Goal: Check status: Check status

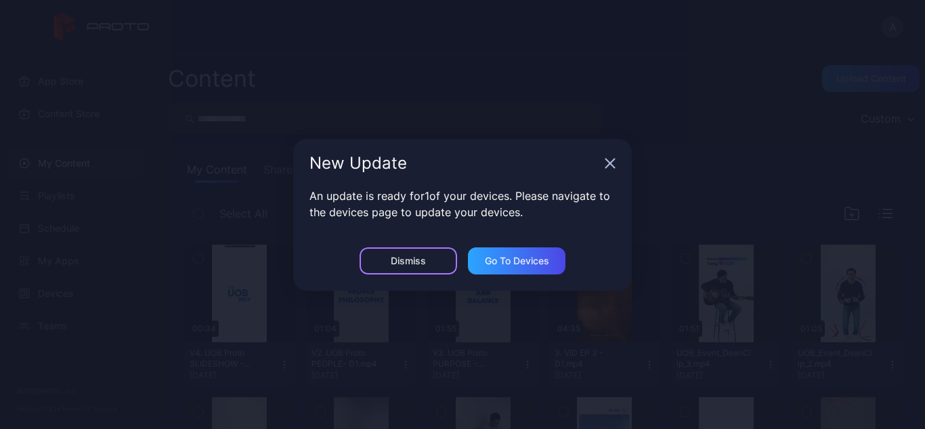
click at [402, 269] on div "Dismiss" at bounding box center [409, 260] width 98 height 27
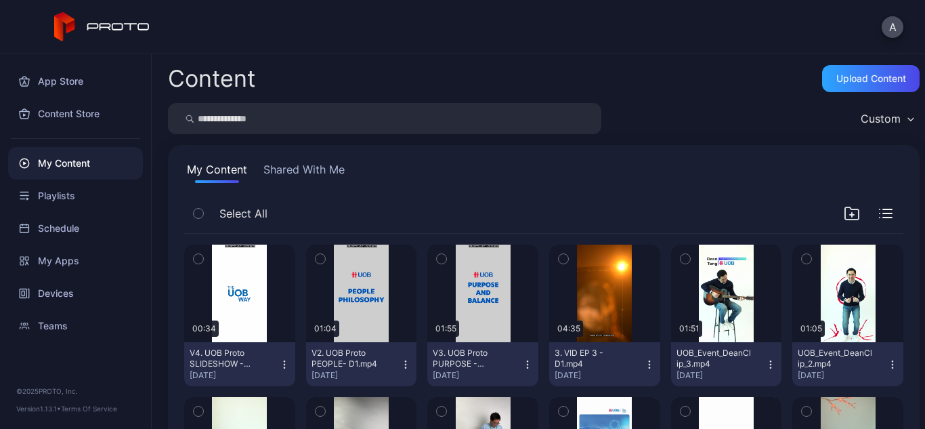
scroll to position [68, 0]
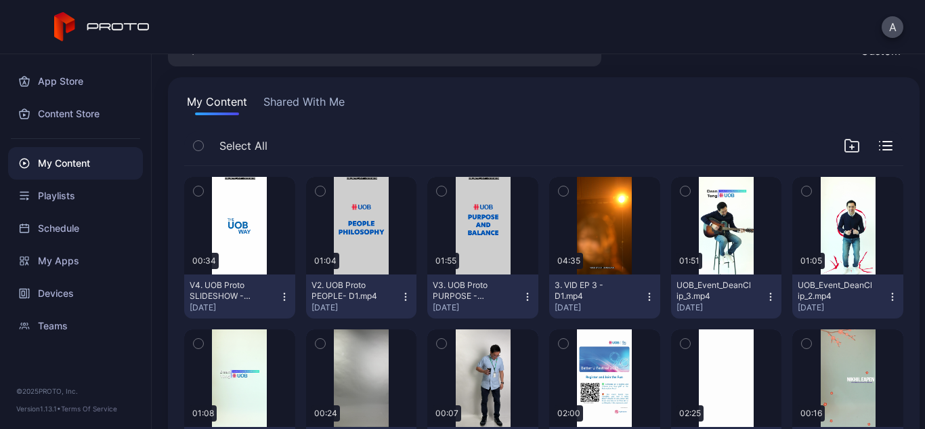
click at [57, 167] on div "My Content" at bounding box center [75, 163] width 135 height 33
click at [52, 298] on div "Devices" at bounding box center [75, 293] width 135 height 33
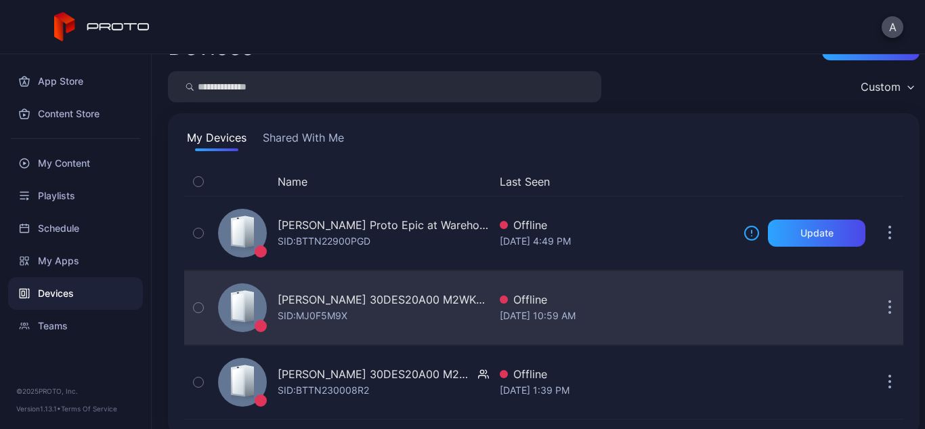
scroll to position [49, 0]
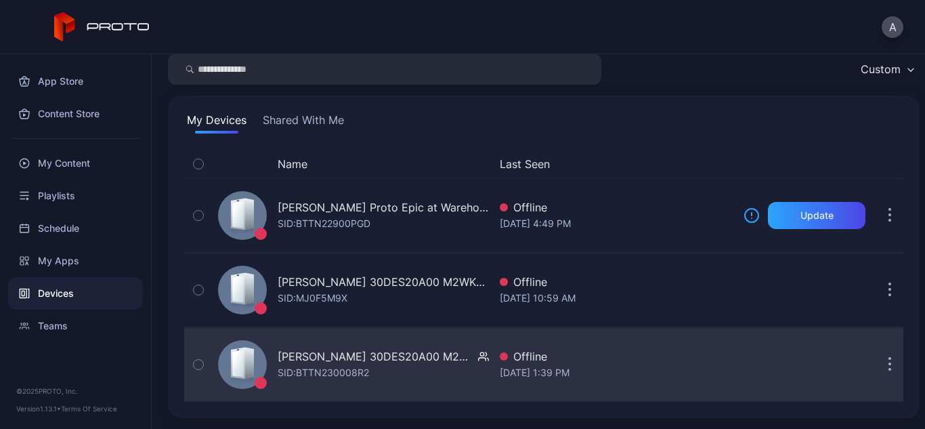
click at [196, 366] on icon "button" at bounding box center [198, 364] width 9 height 15
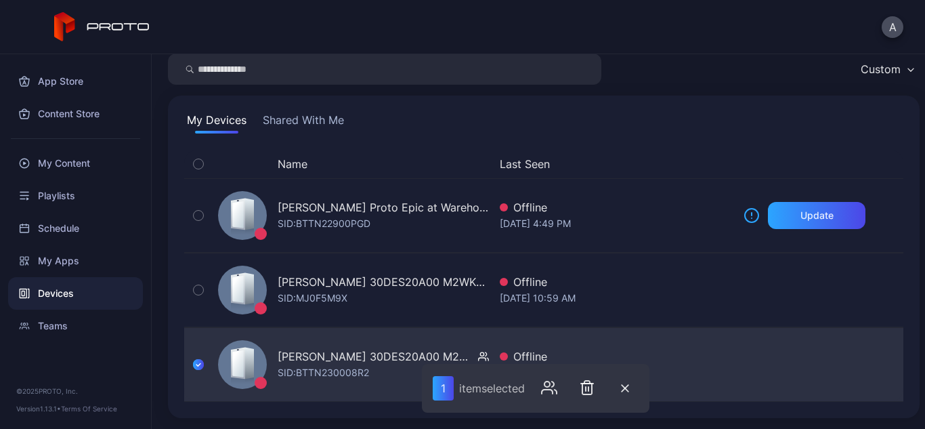
click at [197, 366] on icon "button" at bounding box center [198, 364] width 11 height 15
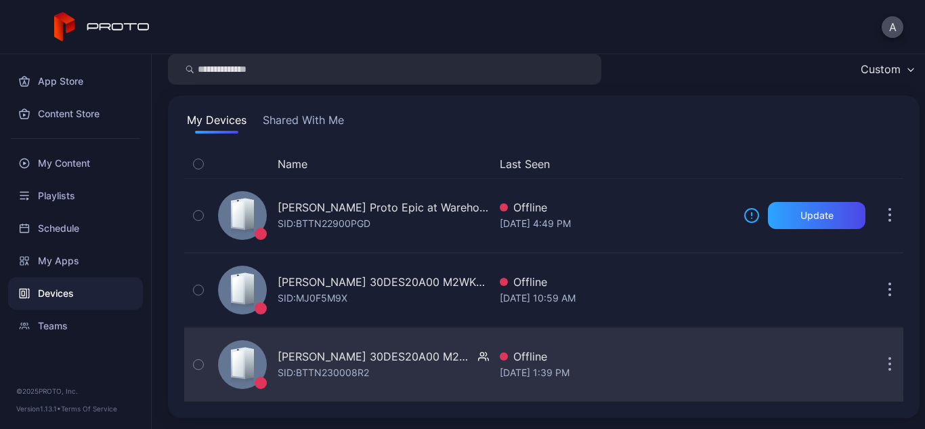
click at [202, 354] on button "button" at bounding box center [198, 364] width 28 height 73
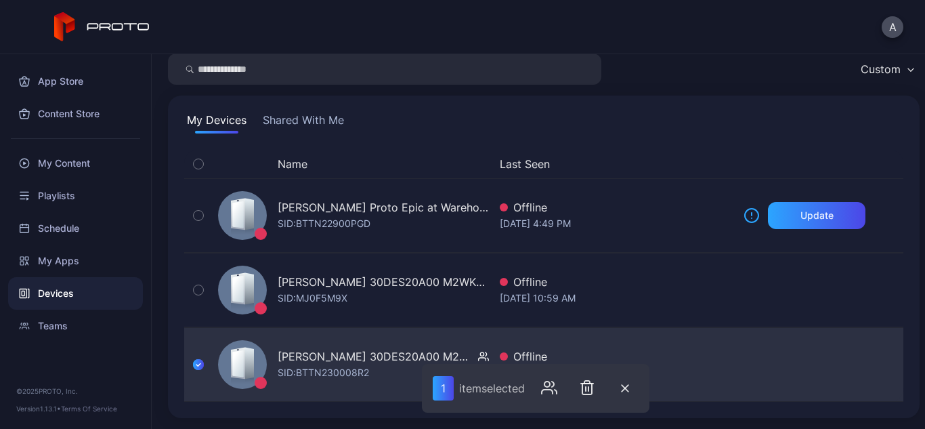
click at [197, 370] on icon "button" at bounding box center [198, 364] width 11 height 15
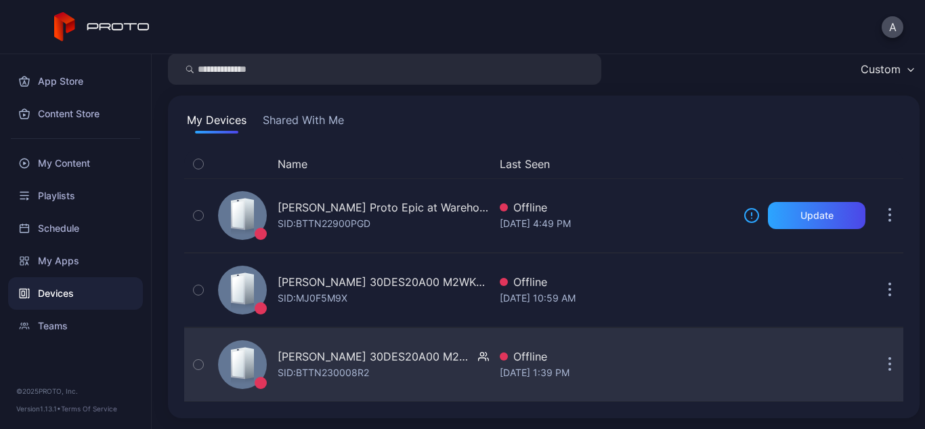
click at [365, 337] on div "[PERSON_NAME] 30DES20A00 M2WKT46A SID: BTTN230008R2" at bounding box center [351, 364] width 276 height 68
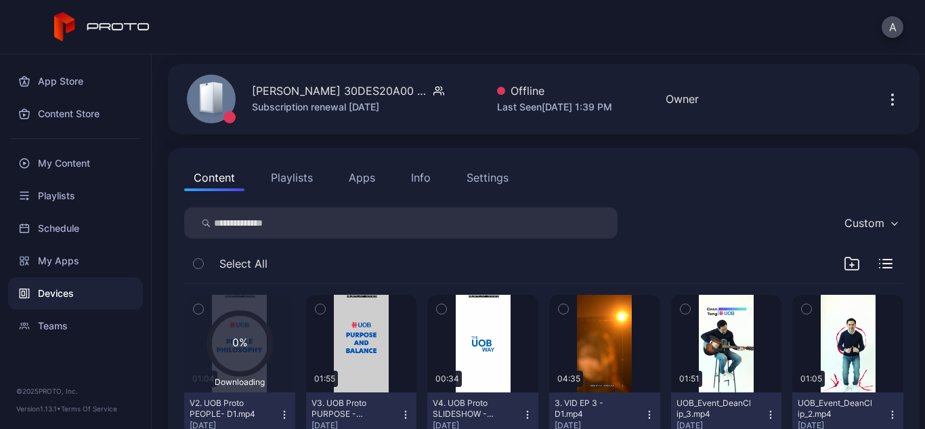
scroll to position [135, 0]
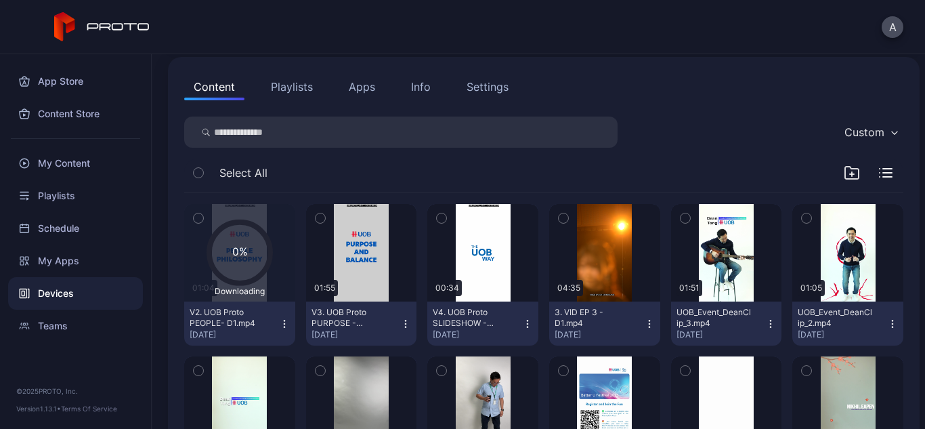
click at [58, 293] on div "Devices" at bounding box center [75, 293] width 135 height 33
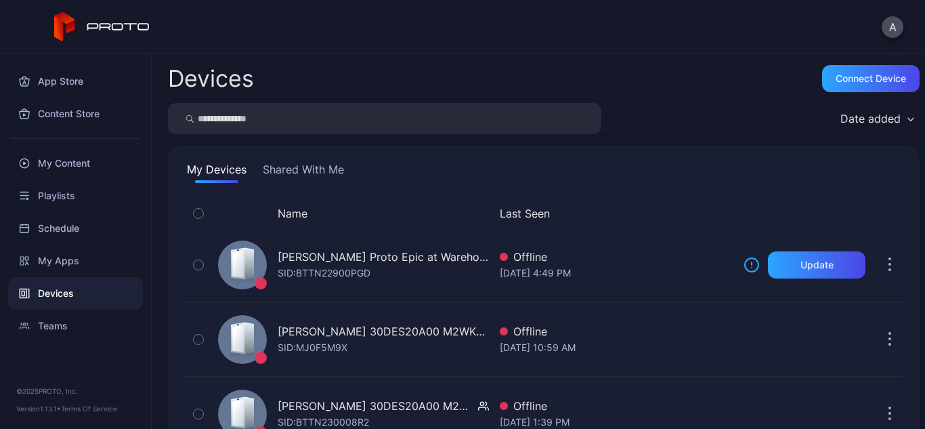
scroll to position [49, 0]
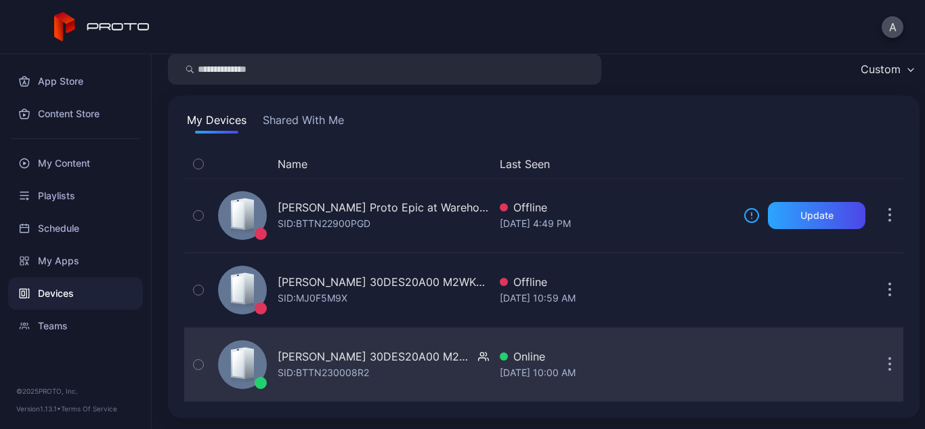
click at [388, 383] on div "[PERSON_NAME] 30DES20A00 M2WKT46A SID: BTTN230008R2" at bounding box center [351, 364] width 276 height 68
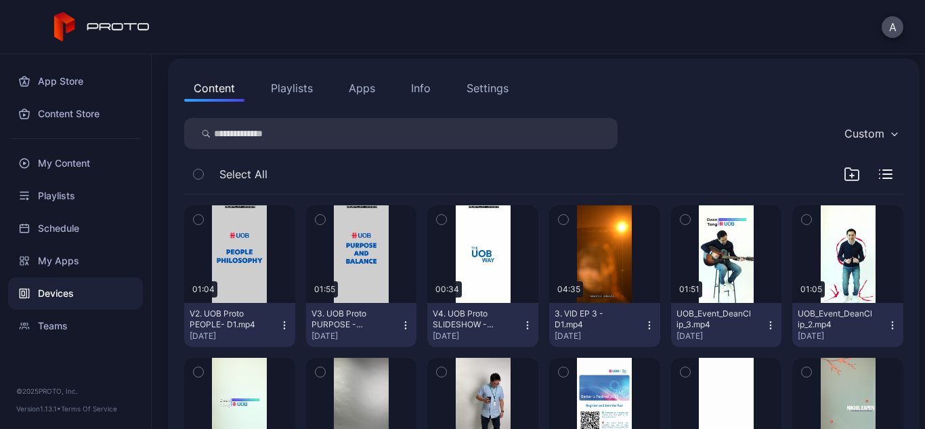
scroll to position [135, 0]
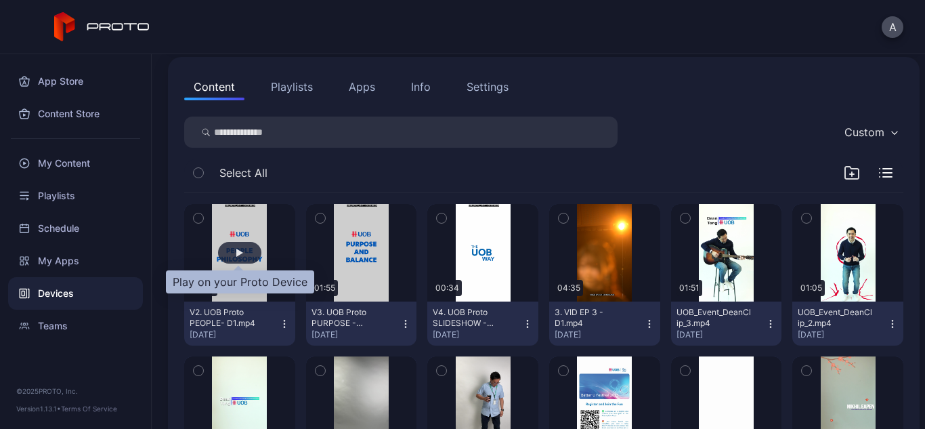
click at [238, 249] on div "button" at bounding box center [239, 253] width 7 height 8
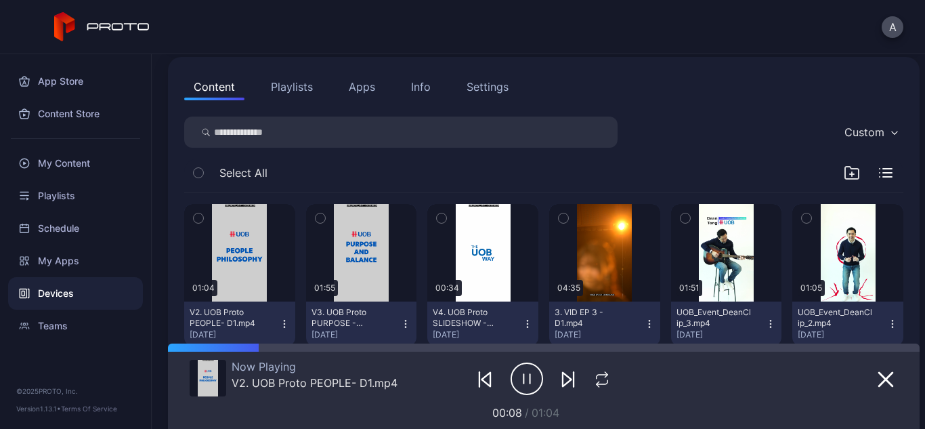
click at [511, 386] on icon "button" at bounding box center [527, 379] width 33 height 34
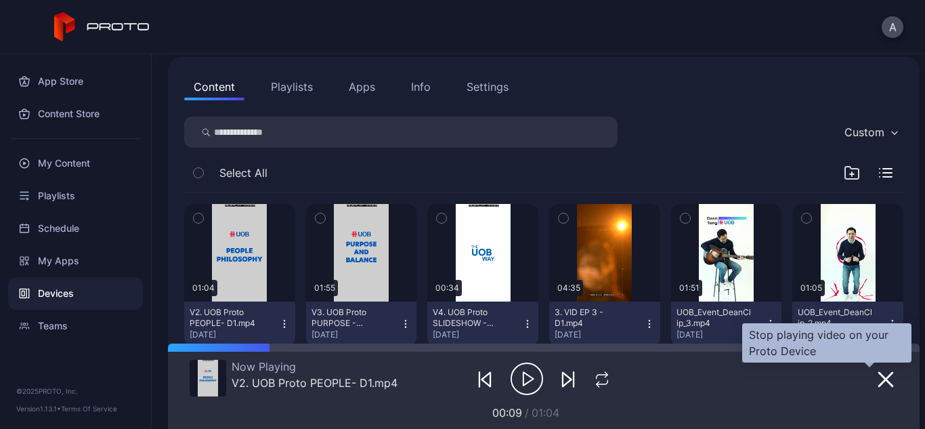
click at [880, 383] on button "button" at bounding box center [886, 378] width 24 height 19
